Goal: Navigation & Orientation: Find specific page/section

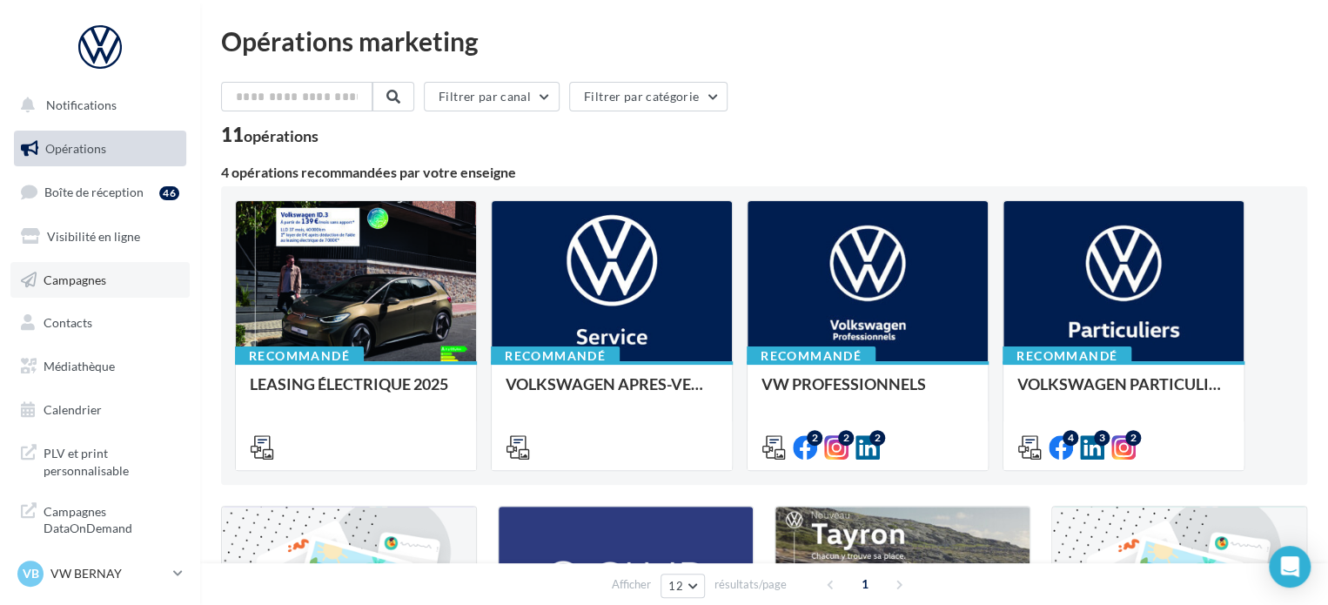
click at [83, 272] on span "Campagnes" at bounding box center [75, 279] width 63 height 15
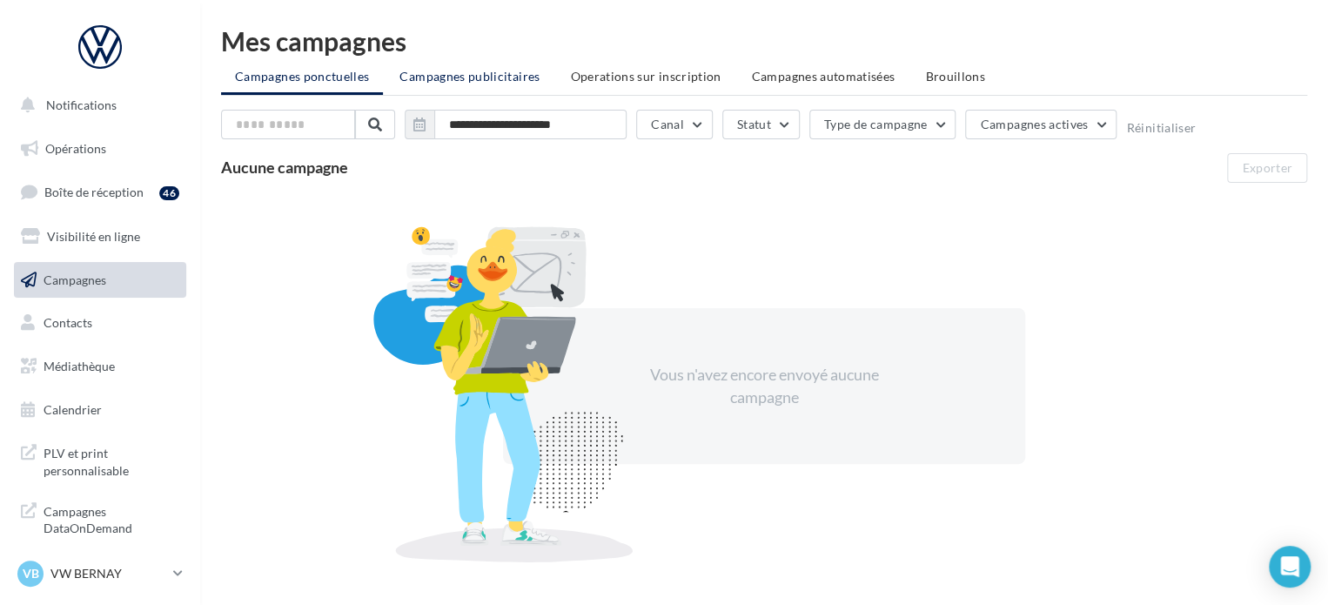
click at [467, 71] on span "Campagnes publicitaires" at bounding box center [470, 76] width 140 height 15
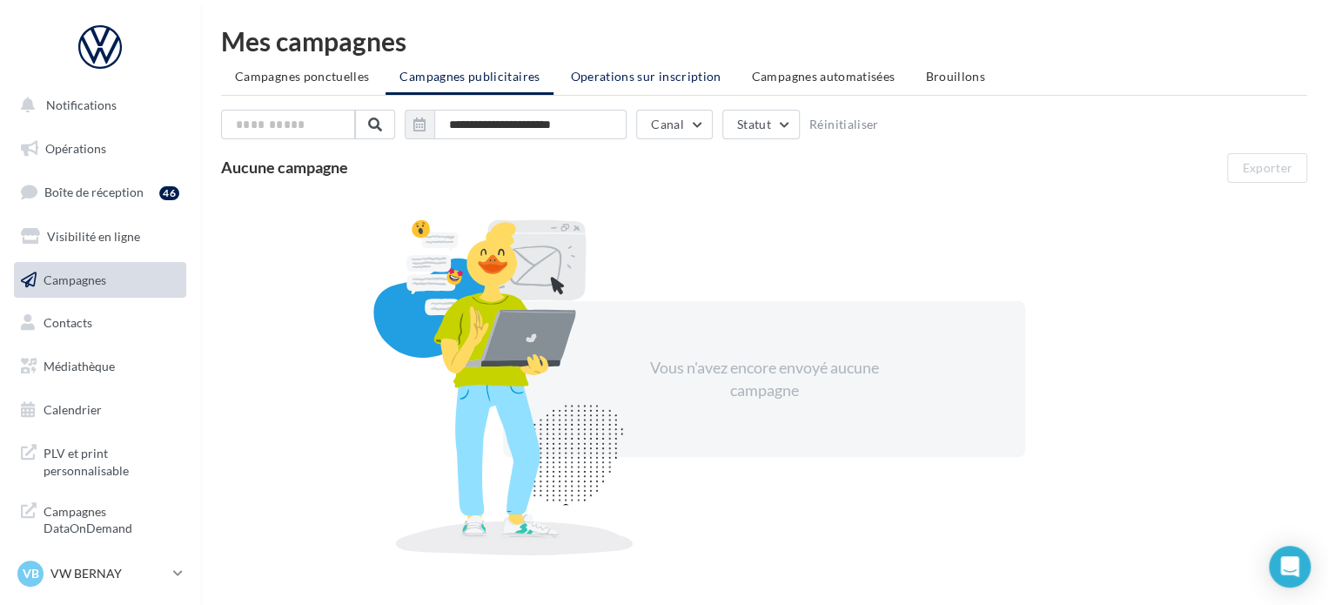
click at [622, 71] on span "Operations sur inscription" at bounding box center [645, 76] width 151 height 15
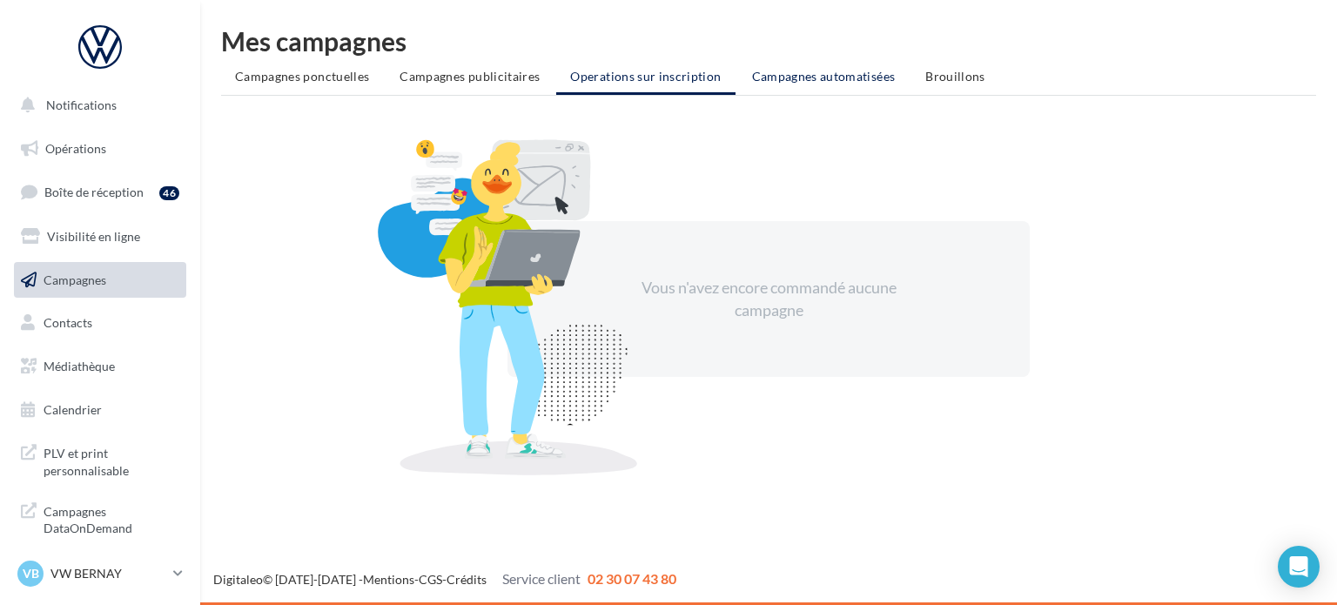
click at [801, 81] on span "Campagnes automatisées" at bounding box center [824, 76] width 144 height 15
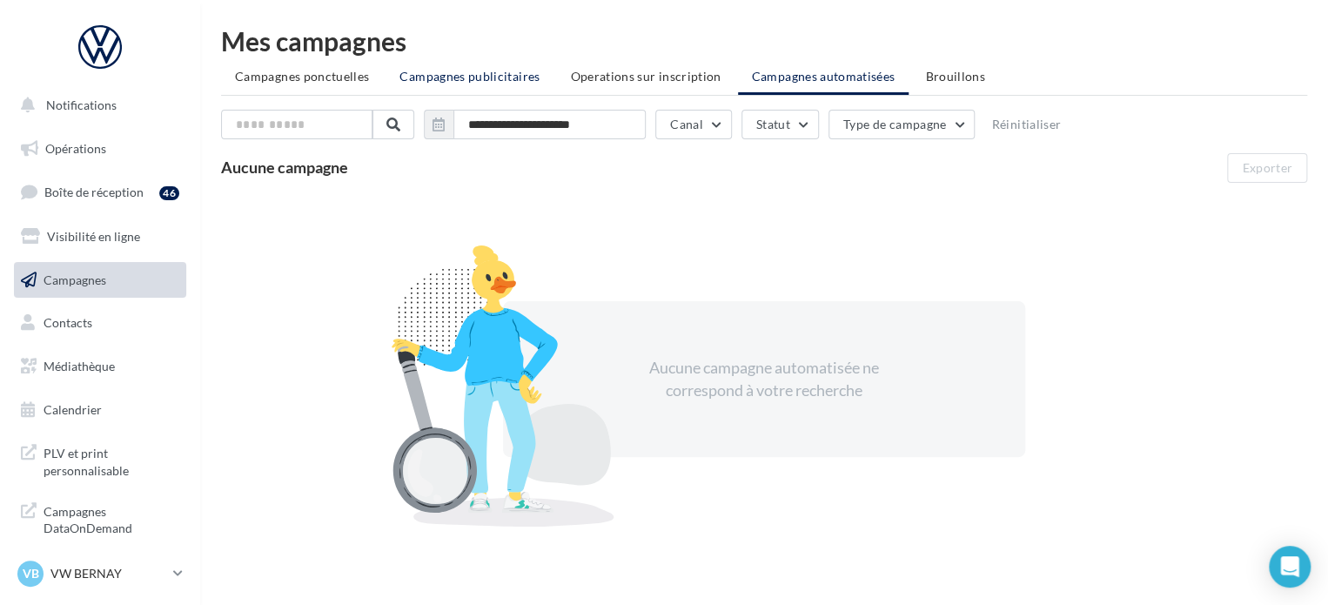
click at [471, 62] on li "Campagnes publicitaires" at bounding box center [470, 76] width 168 height 31
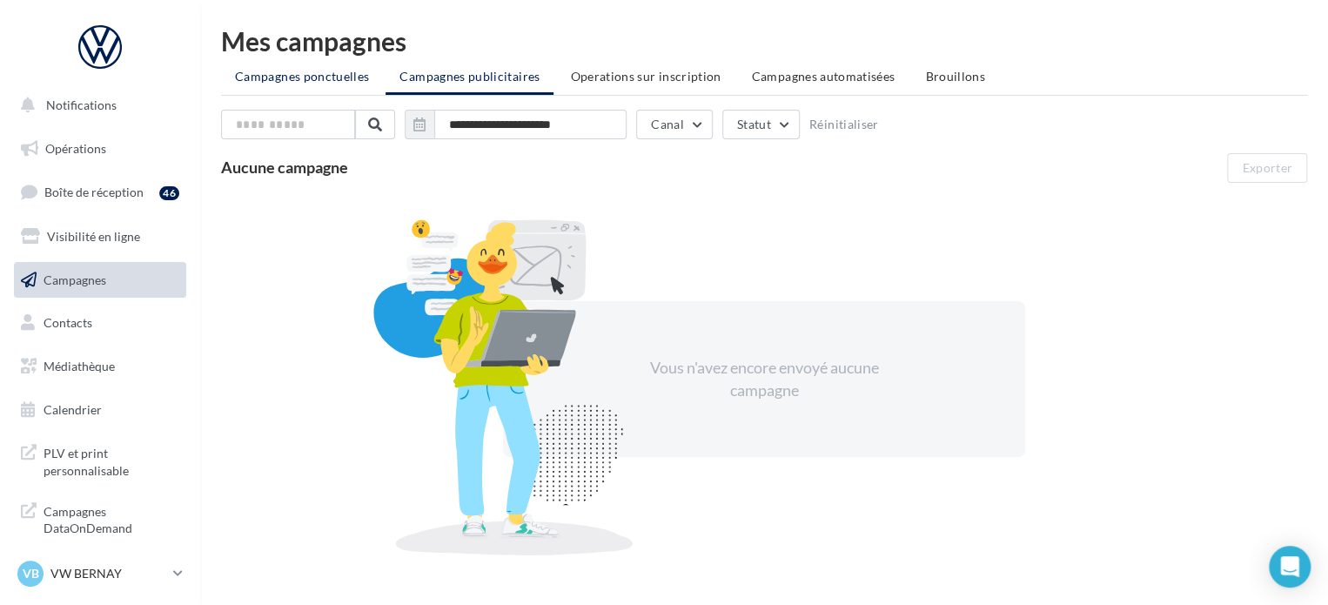
click at [355, 79] on span "Campagnes ponctuelles" at bounding box center [302, 76] width 134 height 15
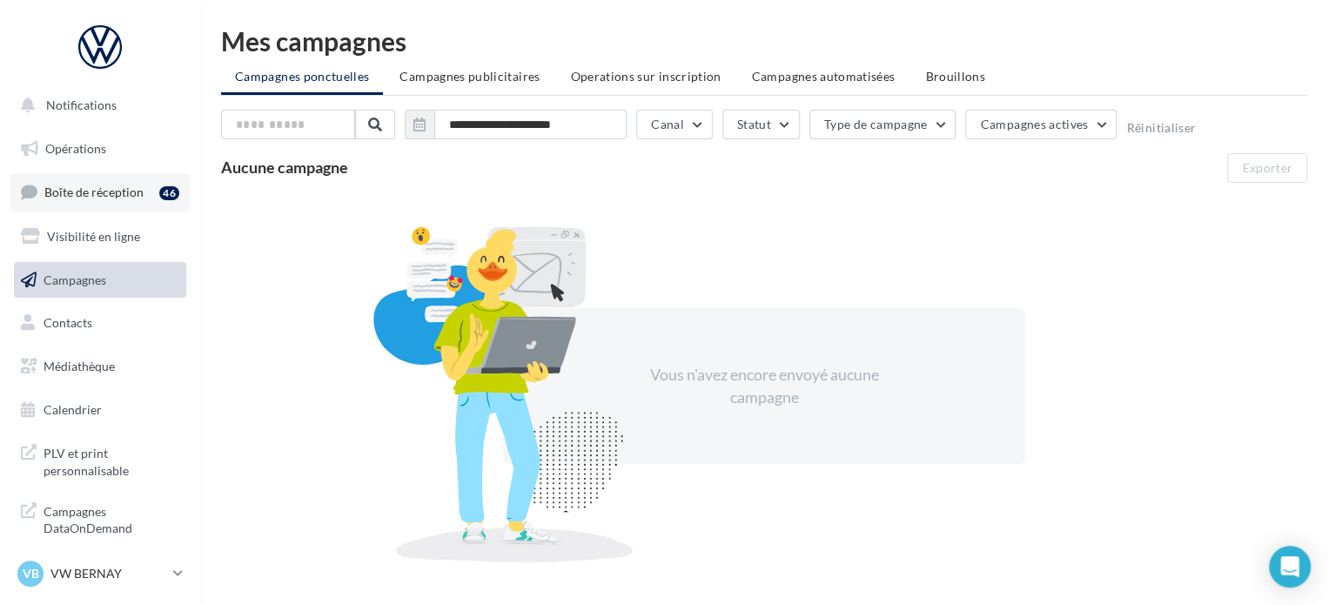
click at [94, 204] on link "Boîte de réception 46" at bounding box center [99, 191] width 179 height 37
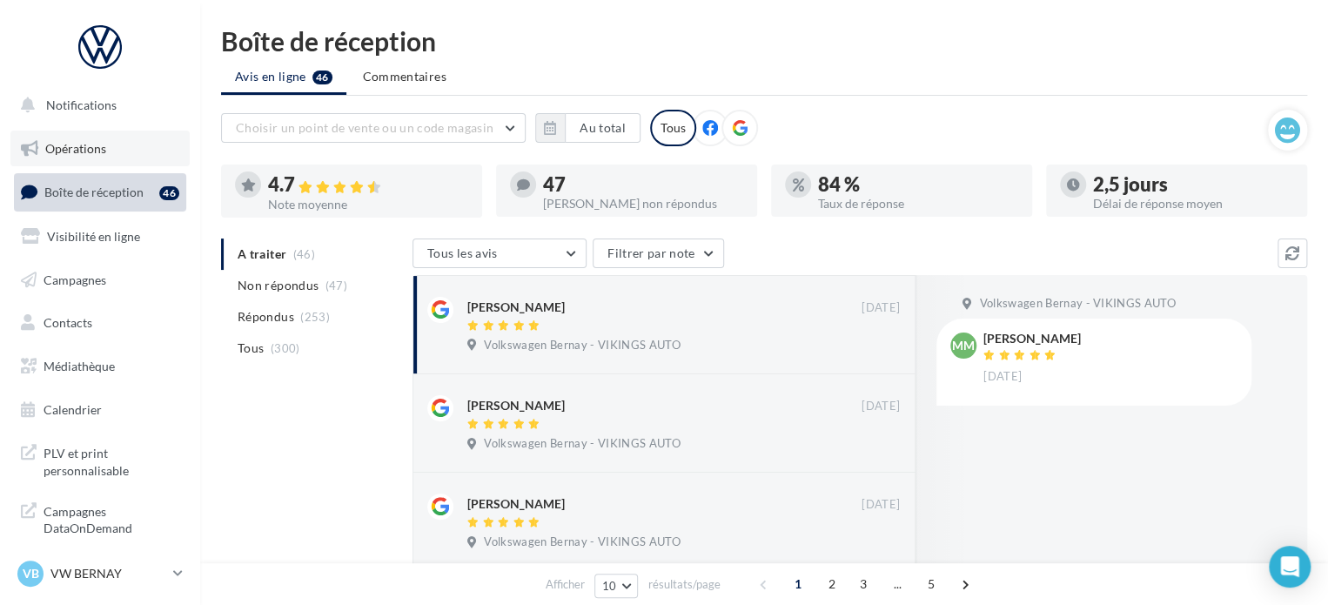
click at [106, 143] on link "Opérations" at bounding box center [99, 149] width 179 height 37
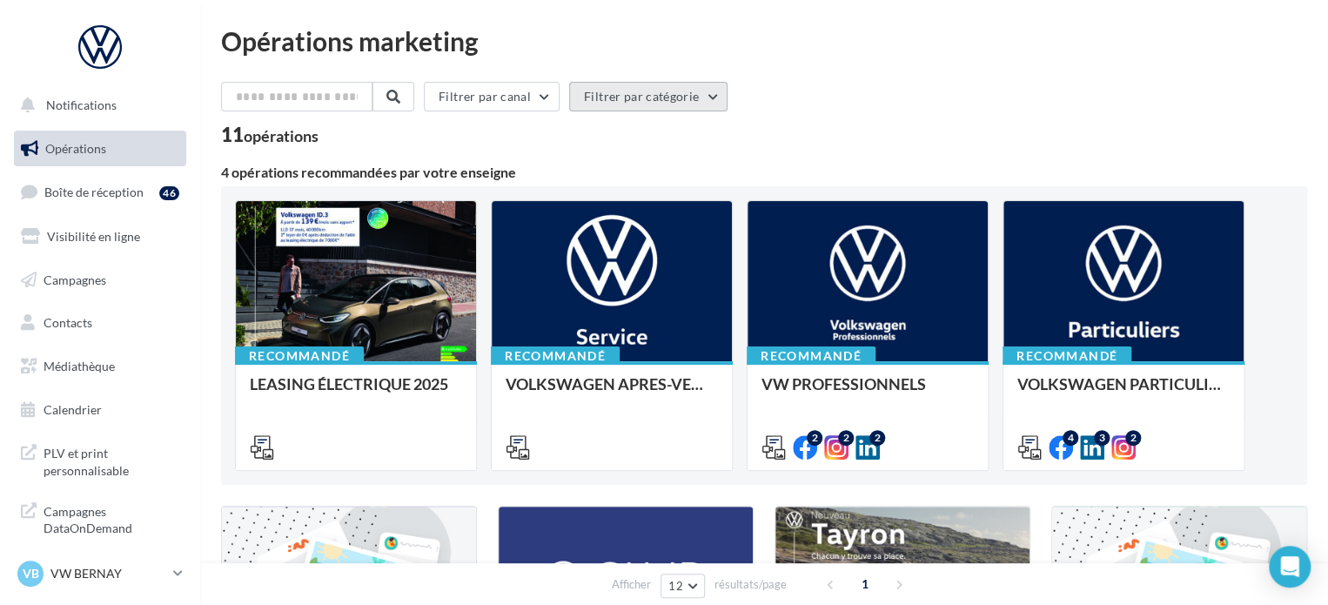
click at [616, 91] on button "Filtrer par catégorie" at bounding box center [648, 97] width 158 height 30
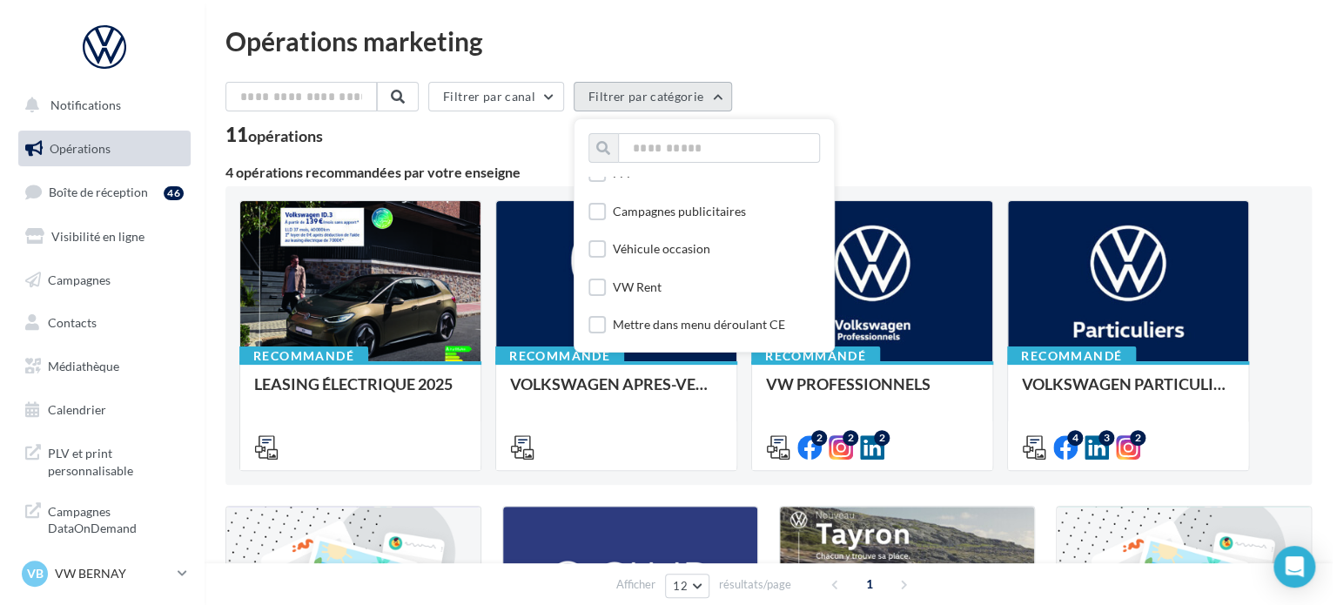
scroll to position [2183, 0]
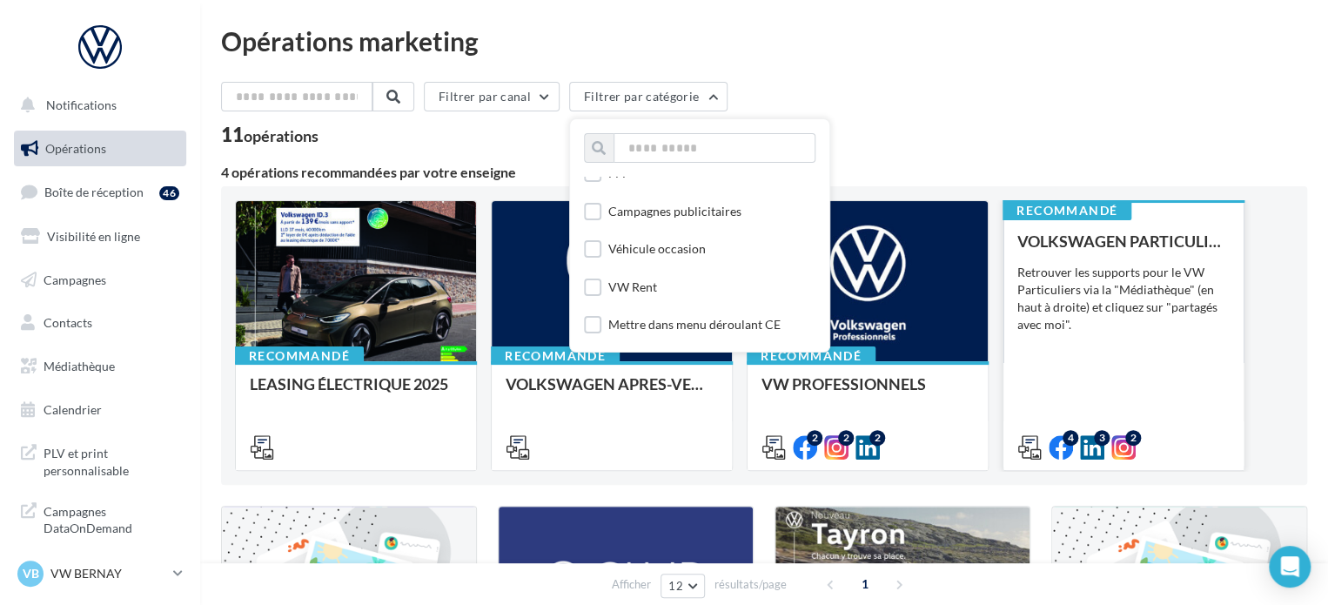
click at [1163, 265] on div "Retrouver les supports pour le VW Particuliers via la "Médiathèque" (en haut à …" at bounding box center [1124, 299] width 212 height 70
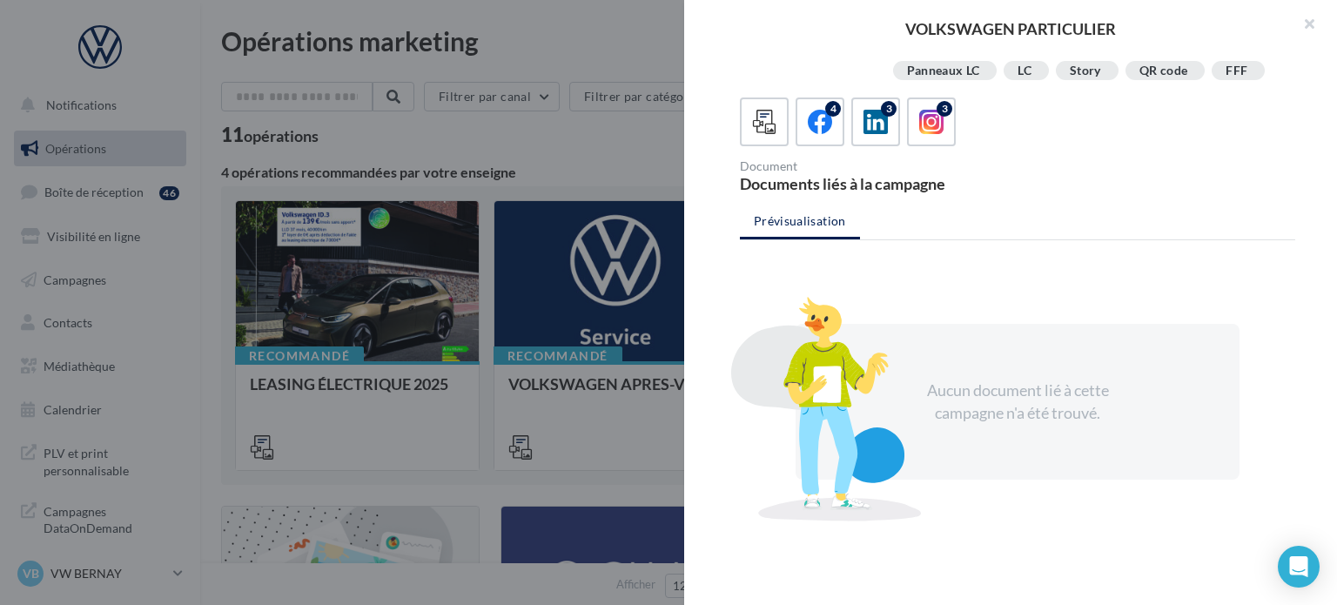
scroll to position [414, 0]
click at [805, 131] on div "4" at bounding box center [820, 122] width 32 height 32
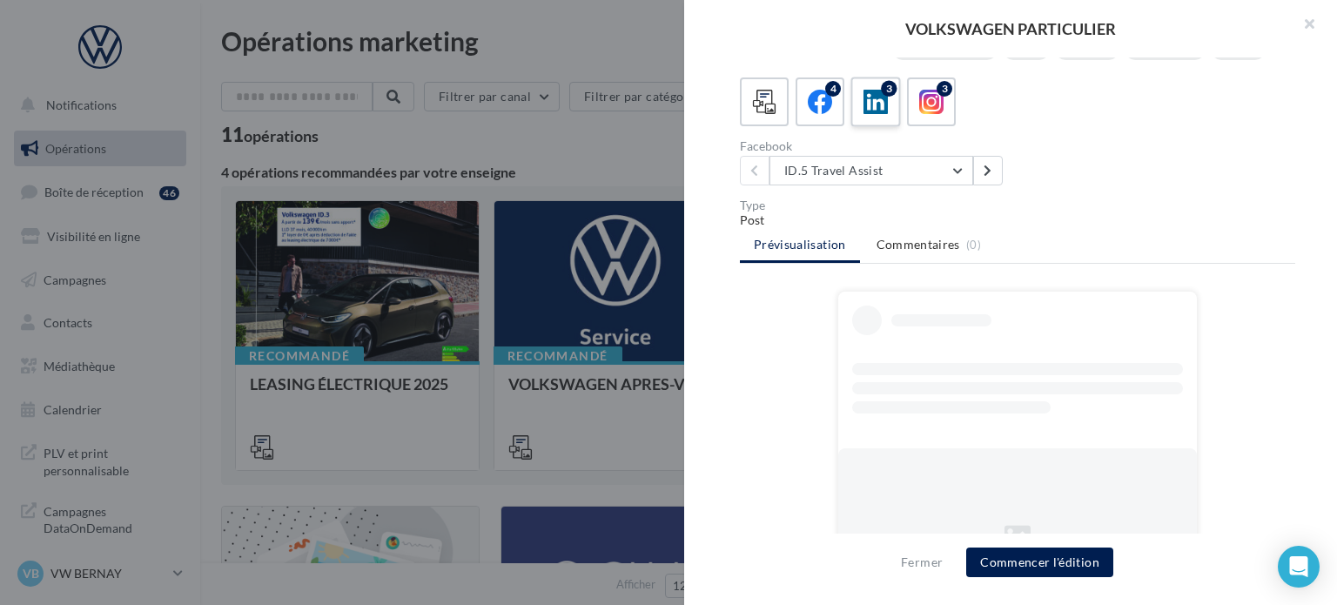
click at [867, 115] on icon at bounding box center [876, 102] width 25 height 25
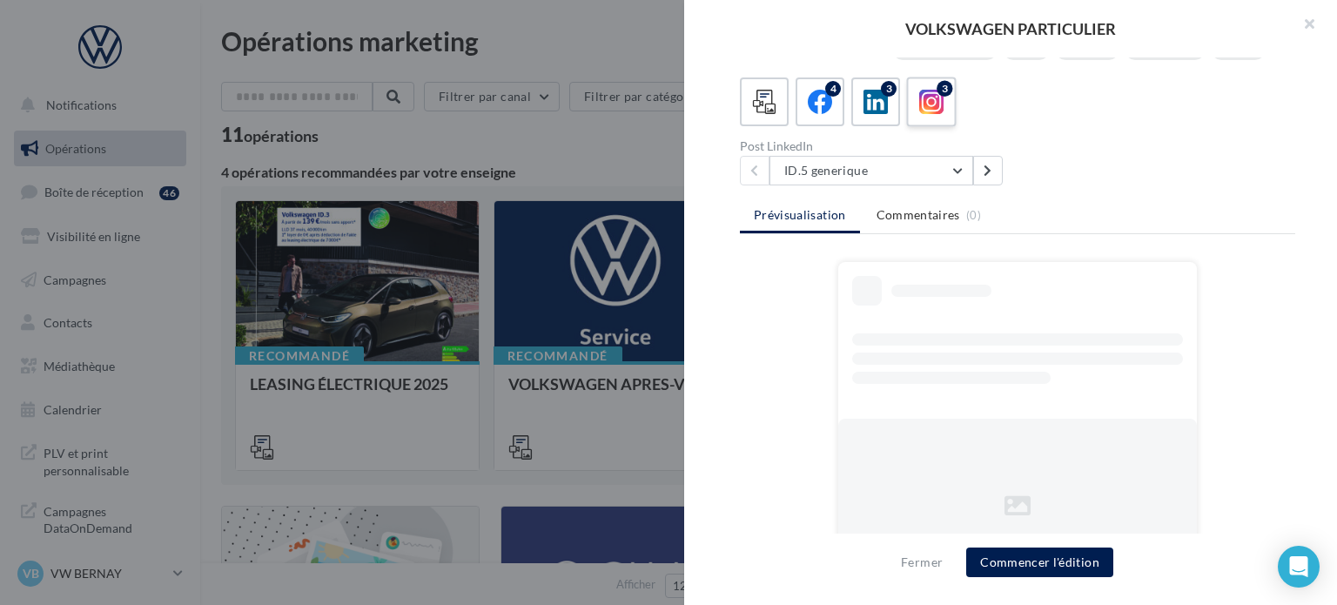
click at [920, 115] on icon at bounding box center [931, 102] width 25 height 25
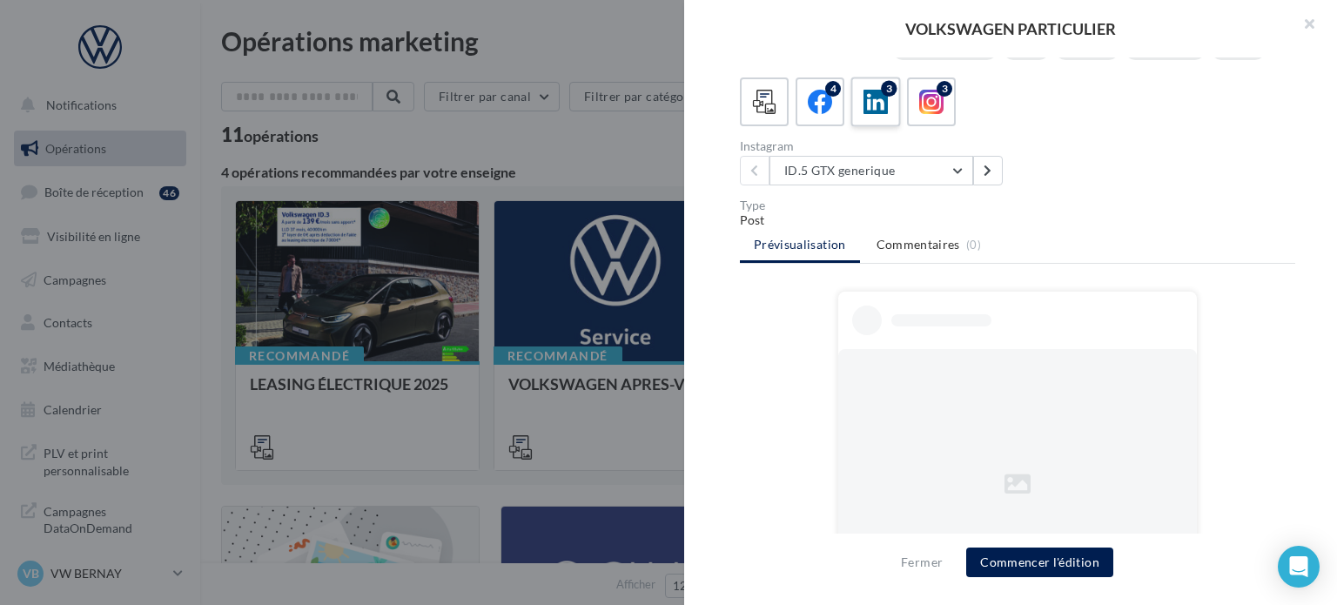
click at [880, 115] on icon at bounding box center [876, 102] width 25 height 25
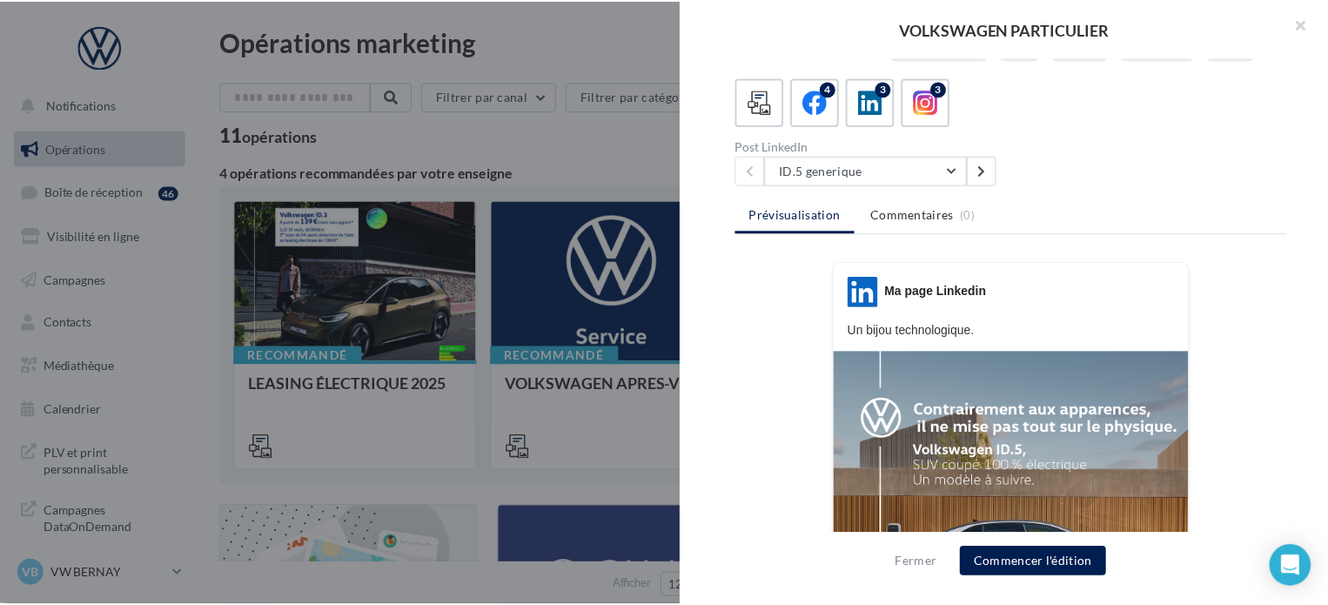
scroll to position [462, 0]
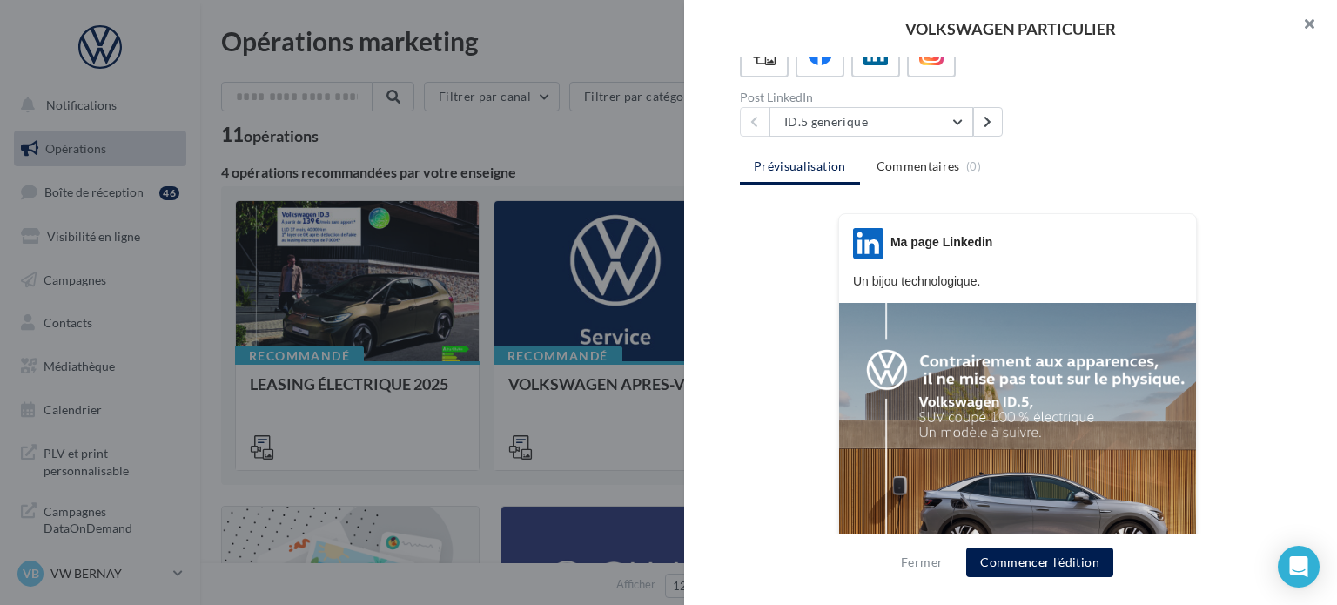
click at [1317, 27] on button "button" at bounding box center [1303, 26] width 70 height 52
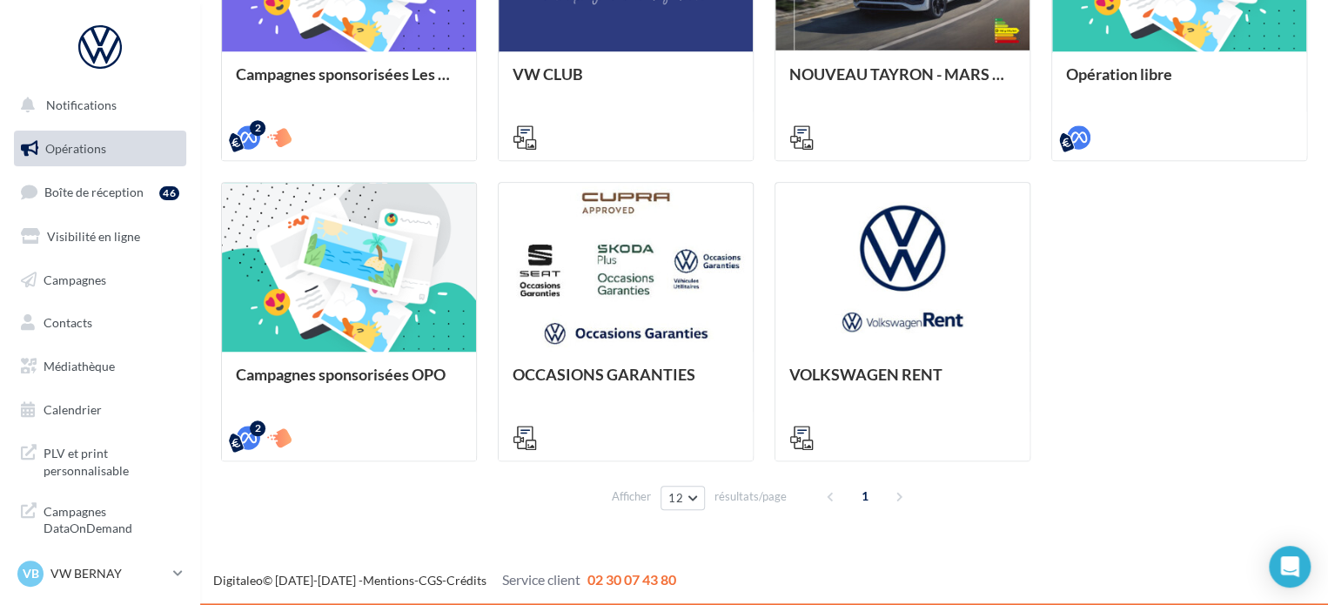
scroll to position [623, 0]
